Goal: Task Accomplishment & Management: Manage account settings

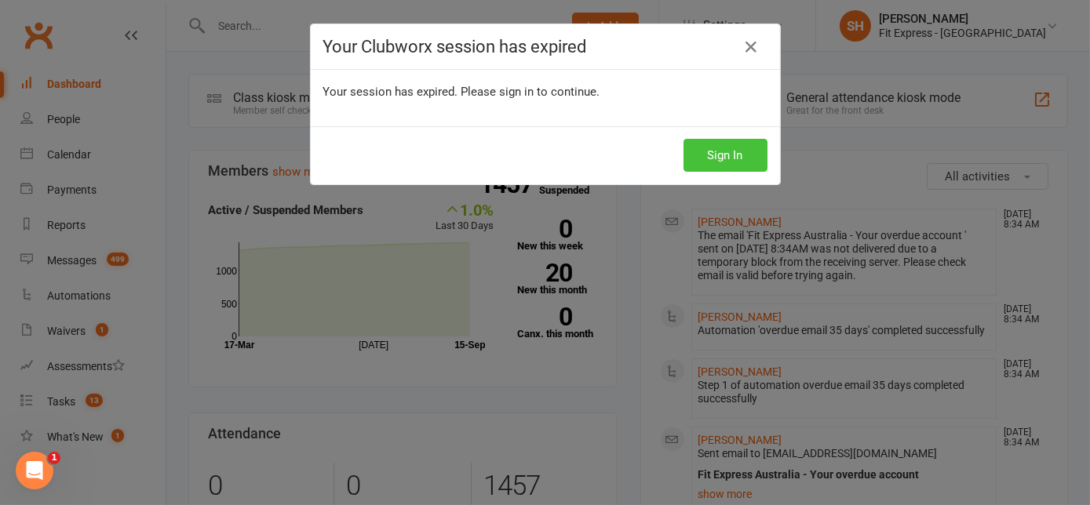
click at [707, 151] on button "Sign In" at bounding box center [726, 155] width 84 height 33
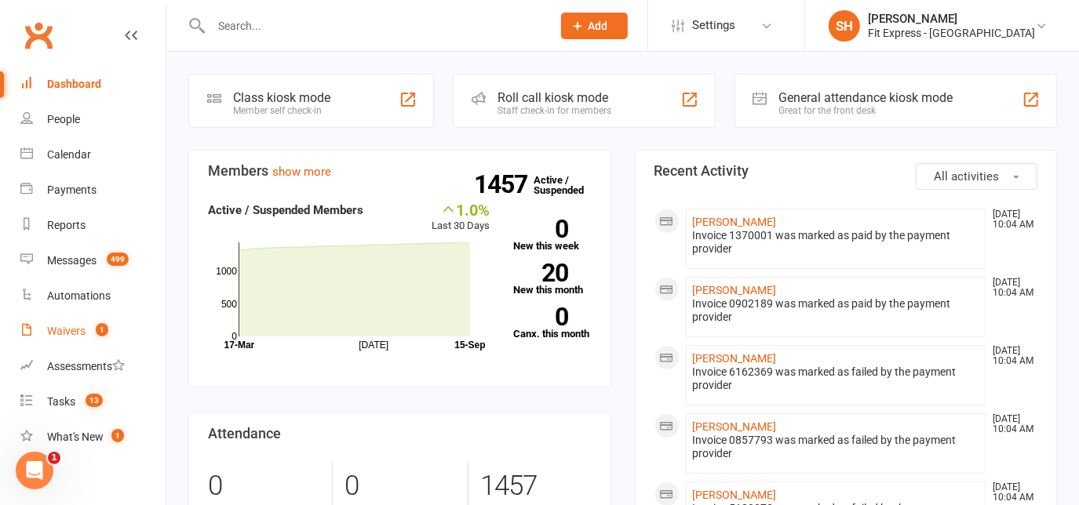
click at [86, 341] on link "Waivers 1" at bounding box center [92, 331] width 145 height 35
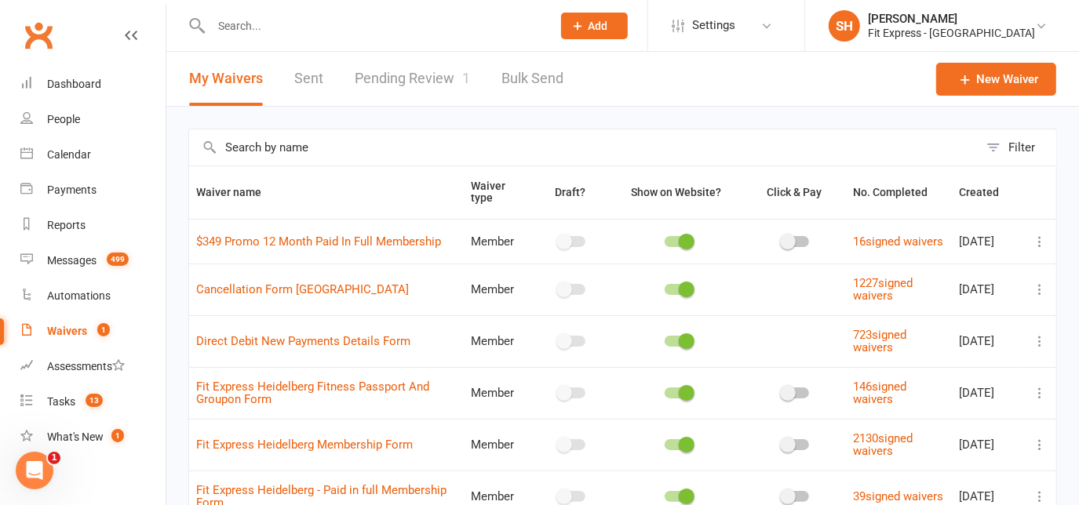
click at [344, 95] on div "My Waivers Sent Pending Review 1 Bulk Send" at bounding box center [376, 79] width 420 height 54
click at [374, 88] on link "Pending Review 1" at bounding box center [412, 79] width 115 height 54
